Goal: Task Accomplishment & Management: Complete application form

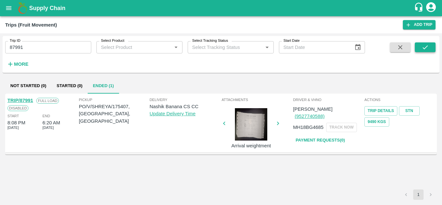
click at [429, 46] on button "submit" at bounding box center [425, 47] width 21 height 10
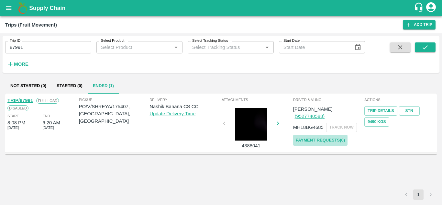
click at [317, 135] on link "Payment Requests( 0 )" at bounding box center [320, 140] width 54 height 11
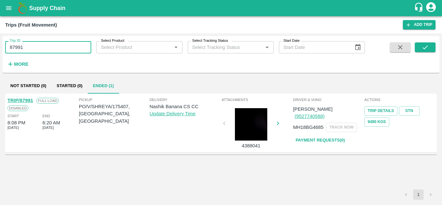
click at [50, 53] on input "87991" at bounding box center [48, 47] width 86 height 12
type input "8"
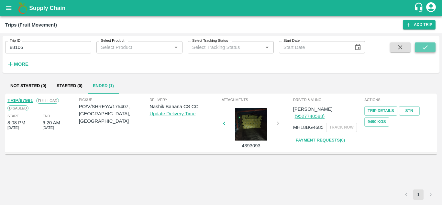
click at [429, 44] on button "submit" at bounding box center [425, 47] width 21 height 10
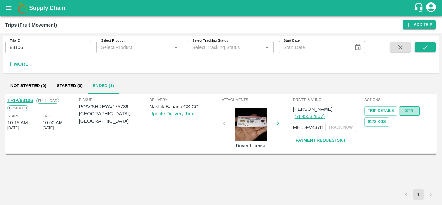
click at [410, 108] on link "STN" at bounding box center [409, 110] width 21 height 9
click at [425, 46] on icon "submit" at bounding box center [425, 47] width 7 height 7
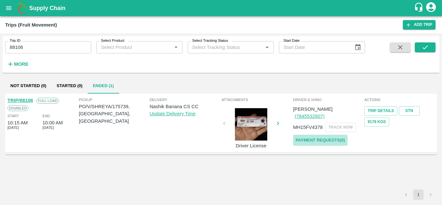
click at [329, 135] on link "Payment Requests( 0 )" at bounding box center [320, 140] width 54 height 11
click at [32, 55] on div "Trip ID 88106 Trip ID Select Product Select Product   * Select Tracking Status …" at bounding box center [182, 53] width 365 height 34
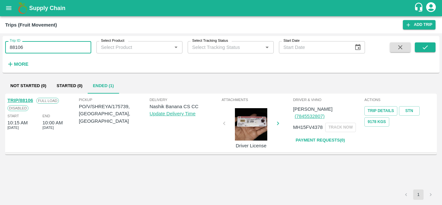
click at [29, 45] on input "88106" at bounding box center [48, 47] width 86 height 12
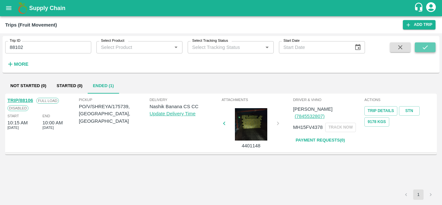
click at [424, 49] on icon "submit" at bounding box center [424, 47] width 5 height 4
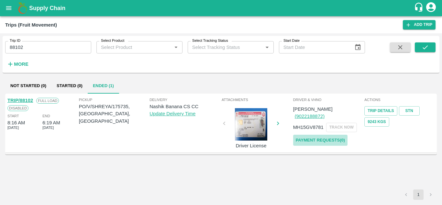
click at [334, 135] on link "Payment Requests( 0 )" at bounding box center [320, 140] width 54 height 11
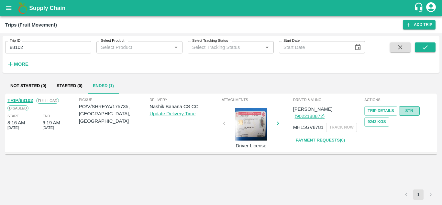
click at [413, 109] on link "STN" at bounding box center [409, 110] width 21 height 9
click at [419, 46] on button "submit" at bounding box center [425, 47] width 21 height 10
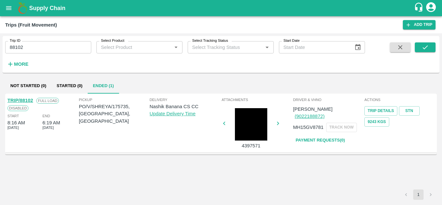
click at [322, 135] on link "Payment Requests( 0 )" at bounding box center [320, 140] width 54 height 11
click at [27, 49] on input "88102" at bounding box center [48, 47] width 86 height 12
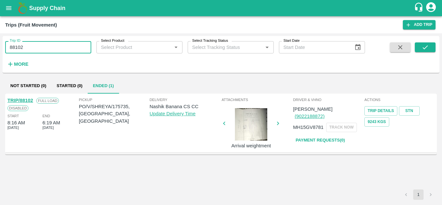
click at [47, 47] on input "88102" at bounding box center [48, 47] width 86 height 12
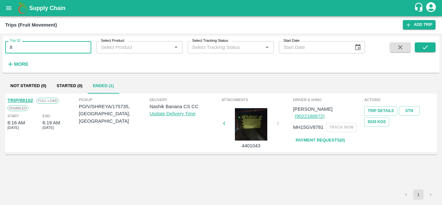
type input "8"
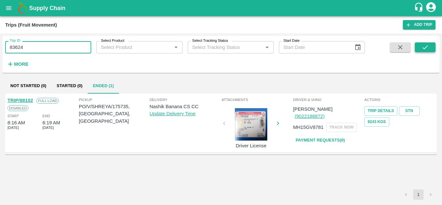
type input "83624"
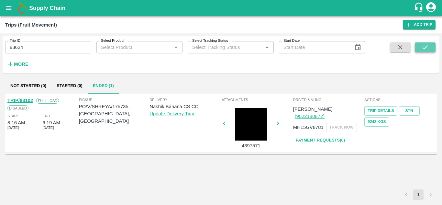
click at [428, 44] on icon "submit" at bounding box center [425, 47] width 7 height 7
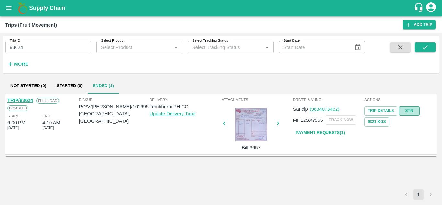
click at [415, 113] on link "STN" at bounding box center [409, 110] width 21 height 9
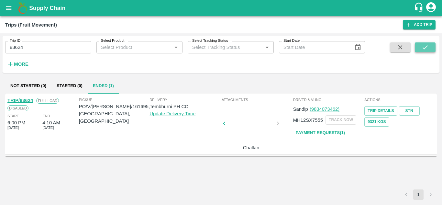
click at [425, 49] on icon "submit" at bounding box center [425, 47] width 7 height 7
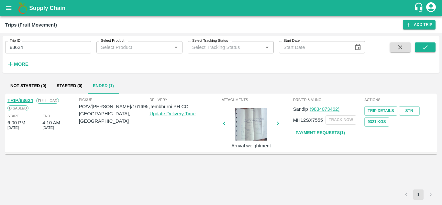
click at [326, 135] on link "Payment Requests( 1 )" at bounding box center [320, 132] width 54 height 11
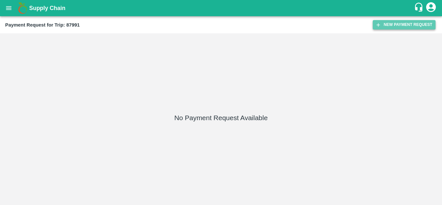
click at [401, 22] on button "New Payment Request" at bounding box center [404, 24] width 63 height 9
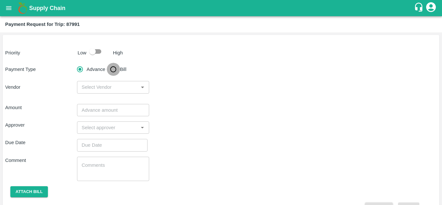
click at [113, 70] on input "Bill" at bounding box center [113, 69] width 13 height 13
radio input "true"
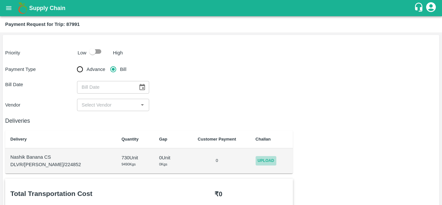
click at [262, 159] on span "Upload" at bounding box center [266, 160] width 21 height 9
click at [0, 0] on input "Upload" at bounding box center [0, 0] width 0 height 0
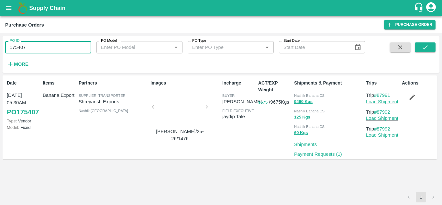
click at [39, 47] on input "175407" at bounding box center [48, 47] width 86 height 12
type input "1"
click at [23, 49] on input "PO ID" at bounding box center [48, 47] width 86 height 12
paste input "text"
type input "175739"
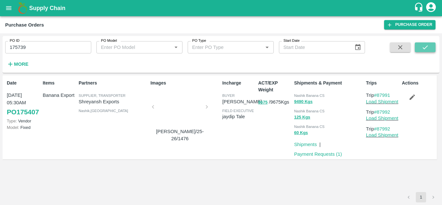
click at [426, 47] on icon "submit" at bounding box center [425, 47] width 7 height 7
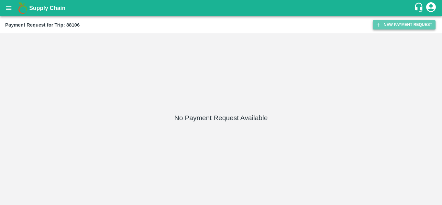
click at [396, 27] on button "New Payment Request" at bounding box center [404, 24] width 63 height 9
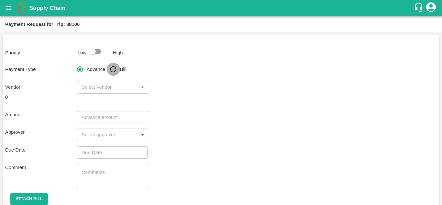
click at [115, 67] on input "Bill" at bounding box center [113, 69] width 13 height 13
radio input "true"
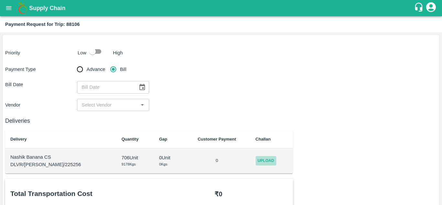
click at [260, 159] on span "Upload" at bounding box center [266, 160] width 21 height 9
click at [0, 0] on input "Upload" at bounding box center [0, 0] width 0 height 0
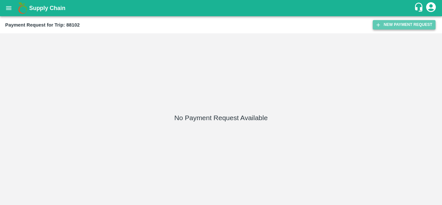
click at [403, 23] on button "New Payment Request" at bounding box center [404, 24] width 63 height 9
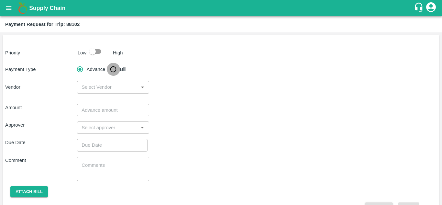
click at [113, 69] on input "Bill" at bounding box center [113, 69] width 13 height 13
radio input "true"
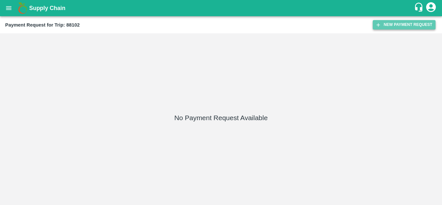
click at [399, 23] on button "New Payment Request" at bounding box center [404, 24] width 63 height 9
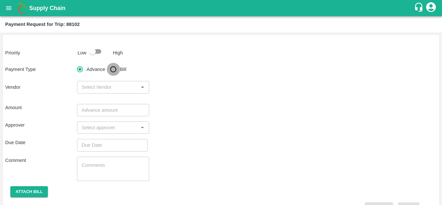
click at [112, 68] on input "Bill" at bounding box center [113, 69] width 13 height 13
radio input "true"
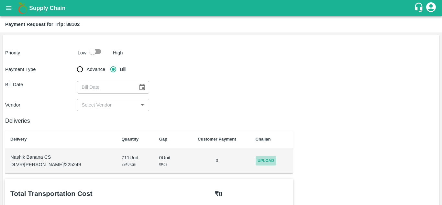
click at [256, 160] on span "Upload" at bounding box center [266, 160] width 21 height 9
click at [0, 0] on input "Upload" at bounding box center [0, 0] width 0 height 0
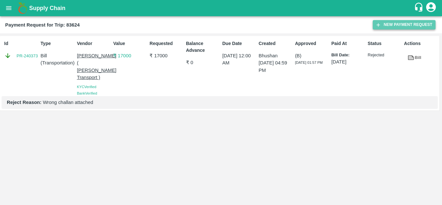
click at [404, 24] on button "New Payment Request" at bounding box center [404, 24] width 63 height 9
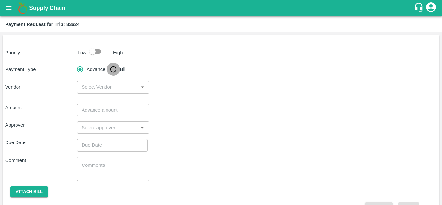
click at [115, 68] on input "Bill" at bounding box center [113, 69] width 13 height 13
radio input "true"
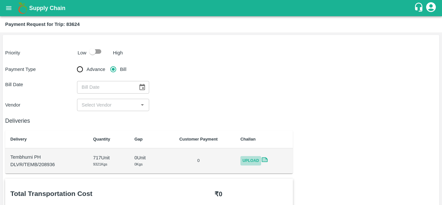
click at [254, 160] on span "Upload" at bounding box center [250, 160] width 21 height 9
click at [0, 0] on input "Upload" at bounding box center [0, 0] width 0 height 0
